Goal: Download file/media

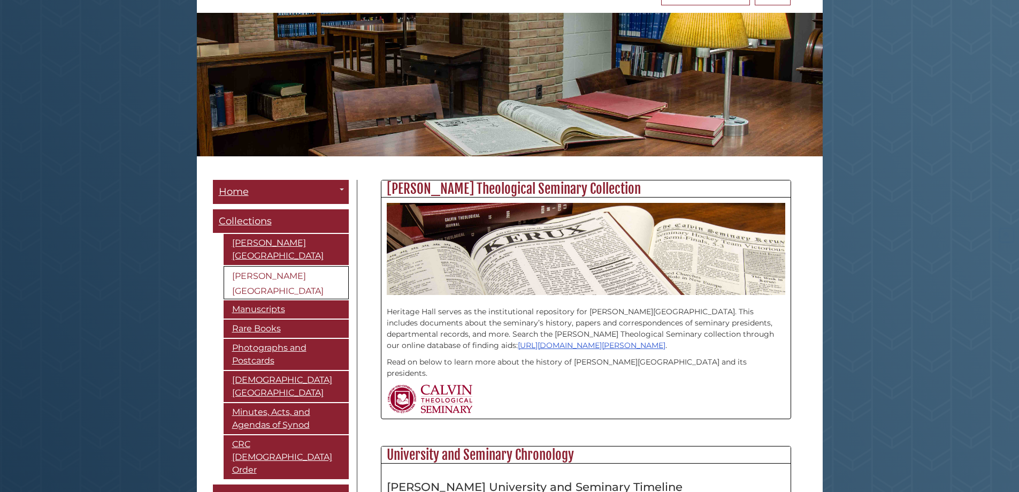
scroll to position [133, 0]
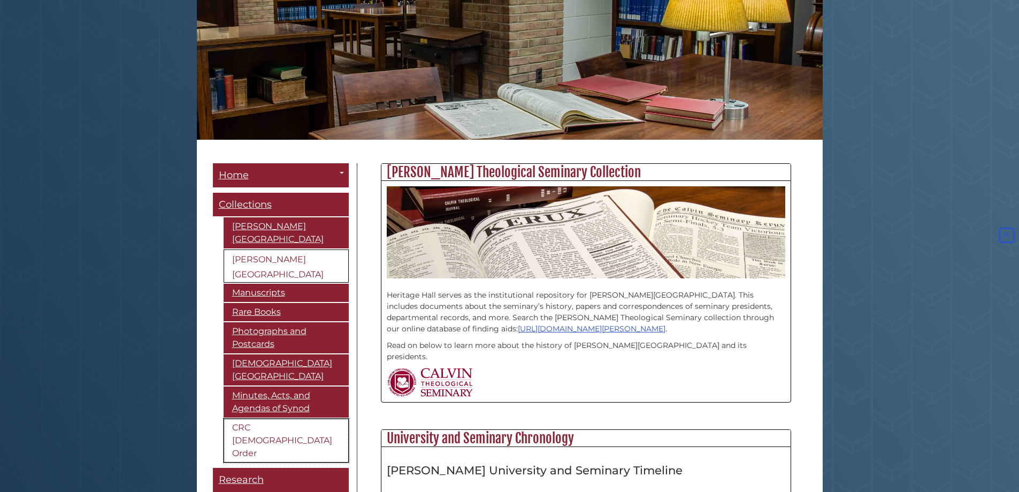
click at [278, 426] on link "CRC [DEMOGRAPHIC_DATA] Order" at bounding box center [286, 440] width 125 height 44
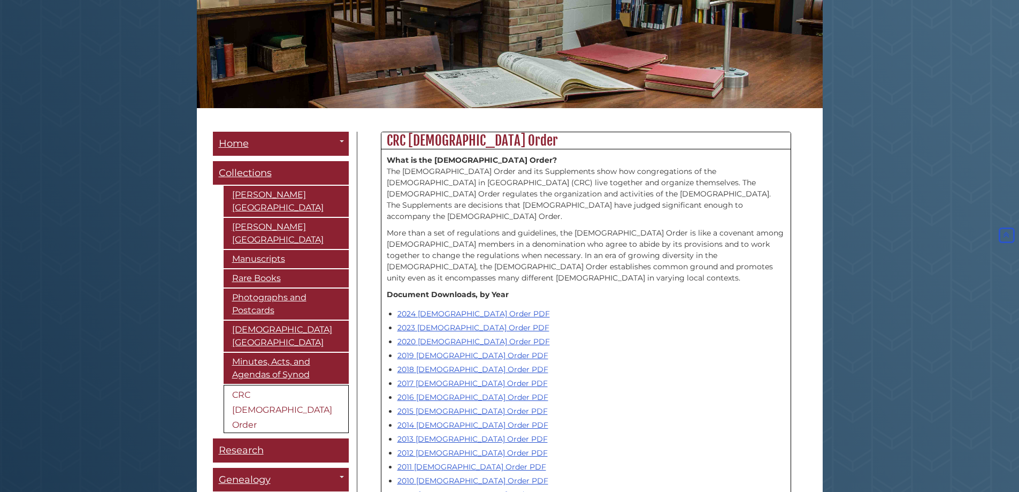
scroll to position [182, 0]
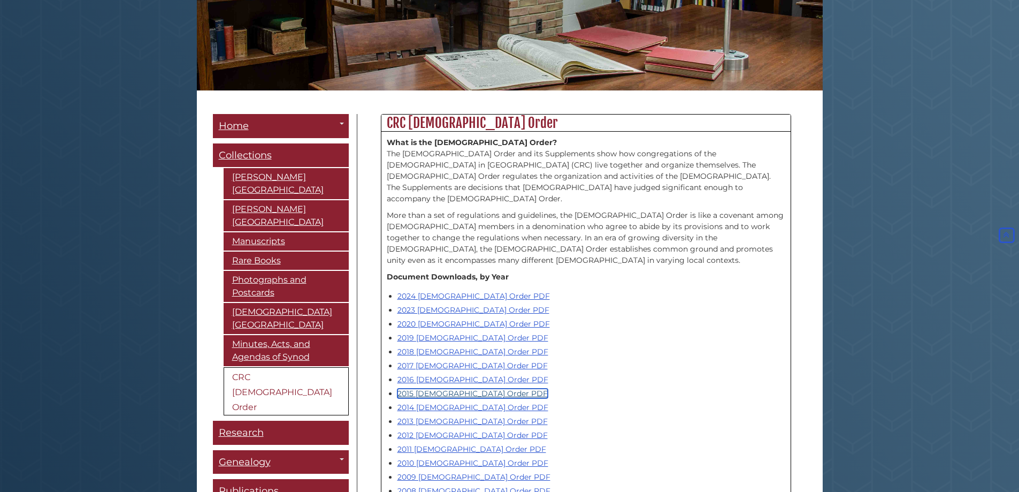
click at [446, 388] on link "2015 [DEMOGRAPHIC_DATA] Order PDF" at bounding box center [473, 393] width 150 height 10
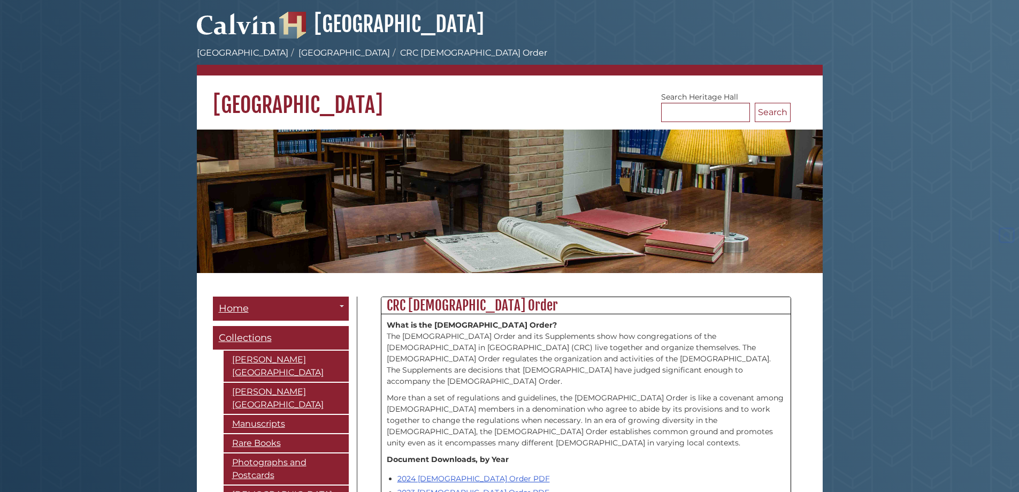
scroll to position [182, 0]
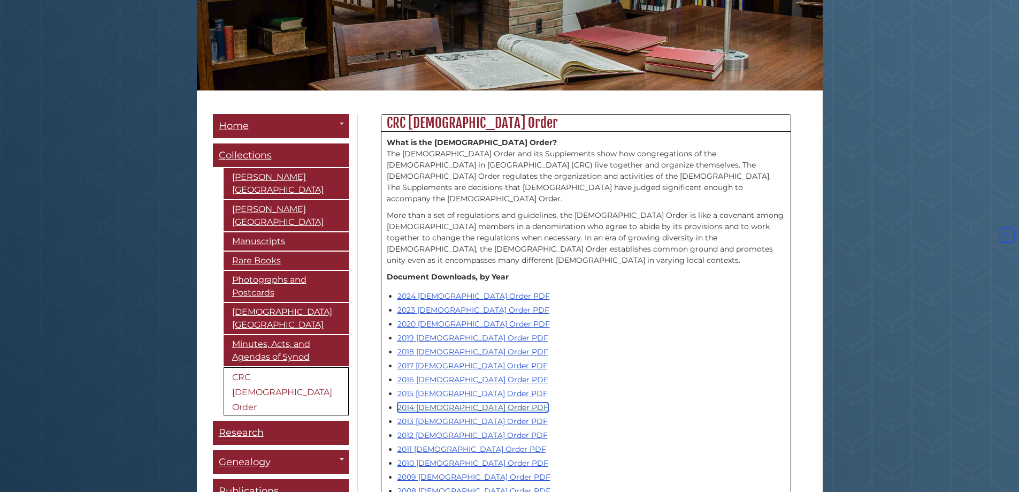
click at [438, 402] on link "2014 [DEMOGRAPHIC_DATA] Order PDF" at bounding box center [473, 407] width 151 height 10
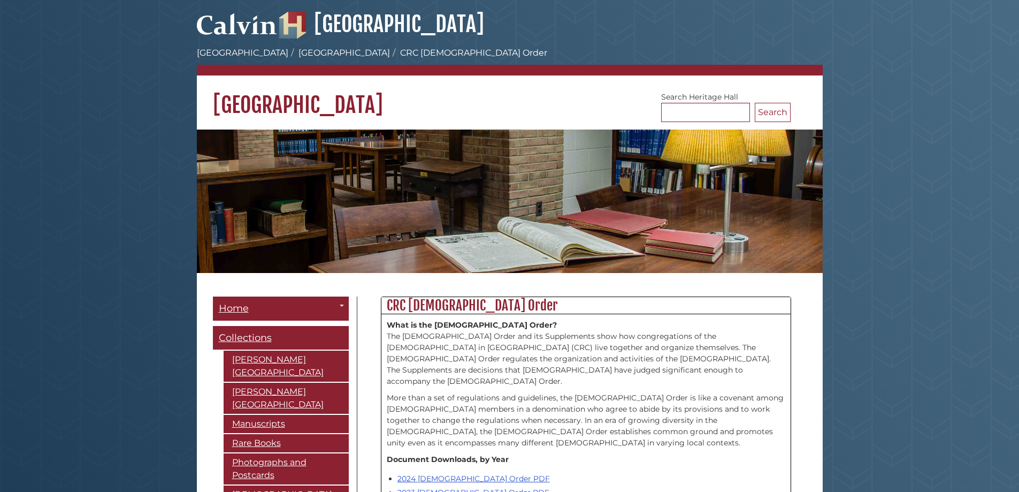
scroll to position [182, 0]
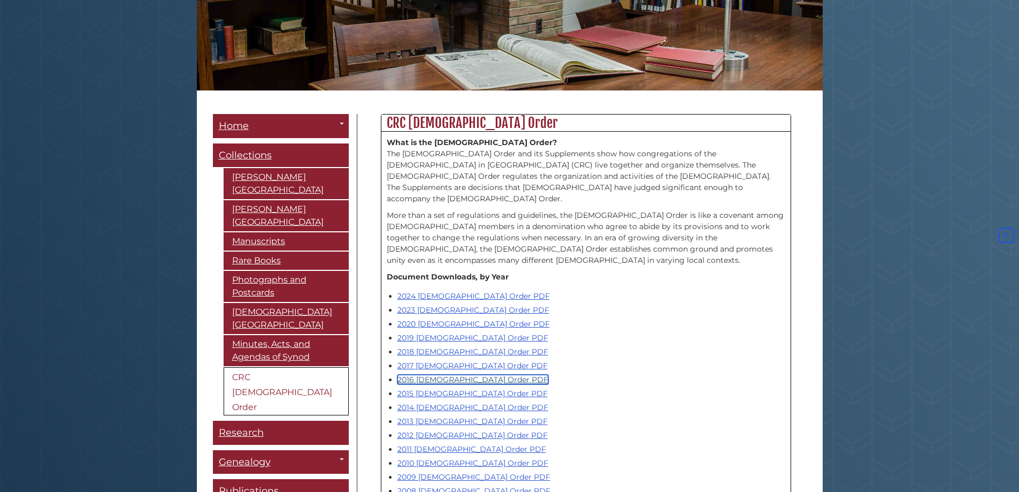
click at [444, 375] on link "2016 [DEMOGRAPHIC_DATA] Order PDF" at bounding box center [473, 380] width 151 height 10
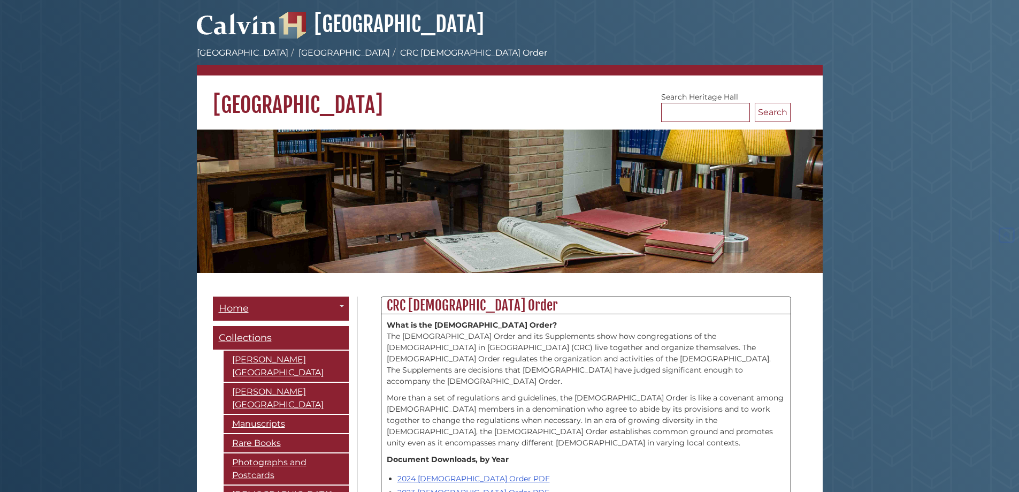
scroll to position [182, 0]
